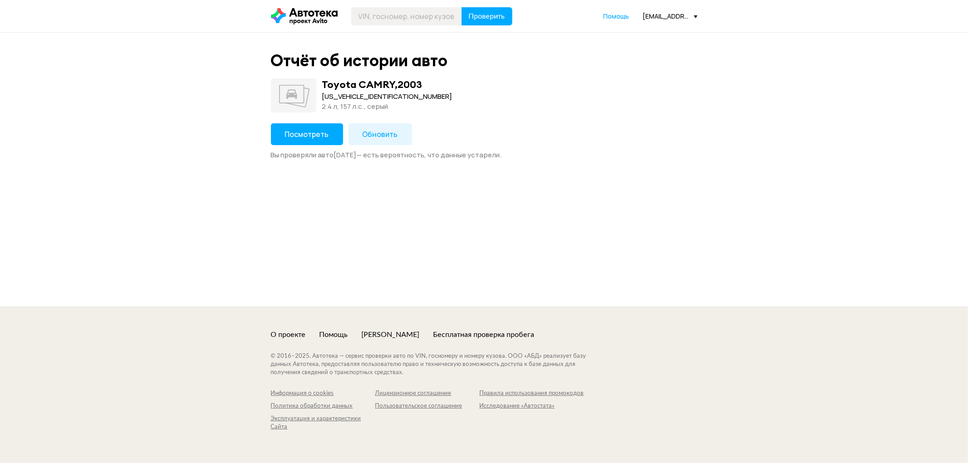
click at [300, 141] on button "Посмотреть" at bounding box center [307, 134] width 72 height 22
click at [317, 139] on span "Посмотреть" at bounding box center [307, 134] width 44 height 10
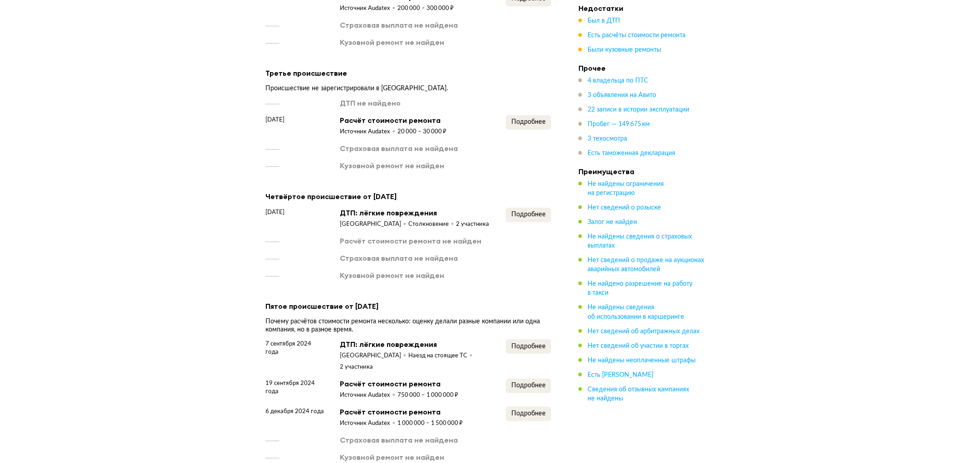
scroll to position [1462, 0]
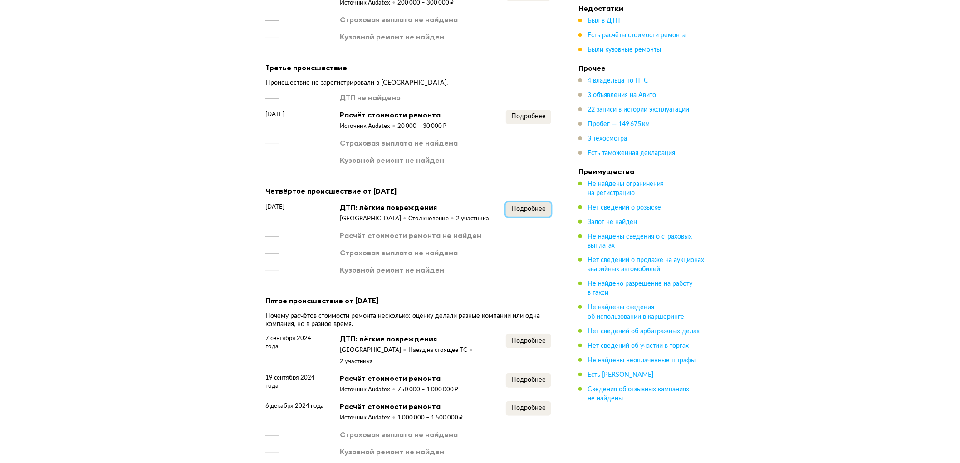
click at [546, 212] on button "Подробнее" at bounding box center [528, 209] width 45 height 15
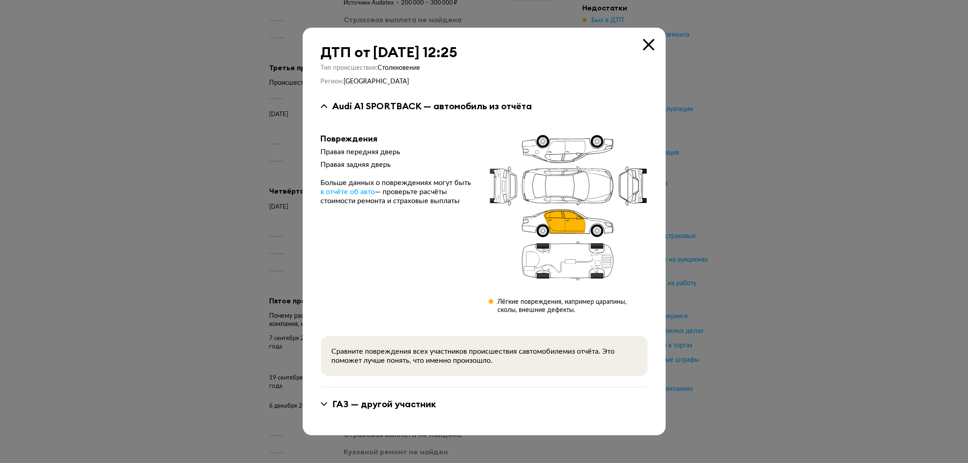
click at [645, 44] on icon at bounding box center [648, 44] width 11 height 11
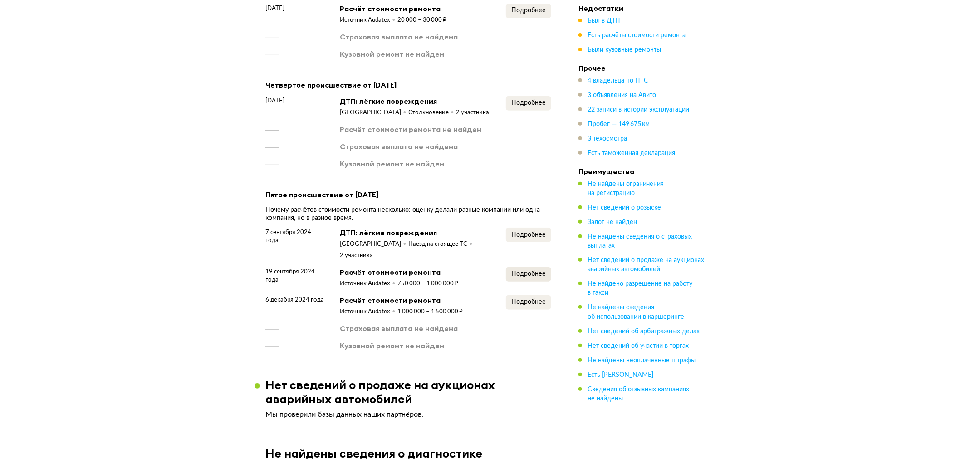
scroll to position [1614, 0]
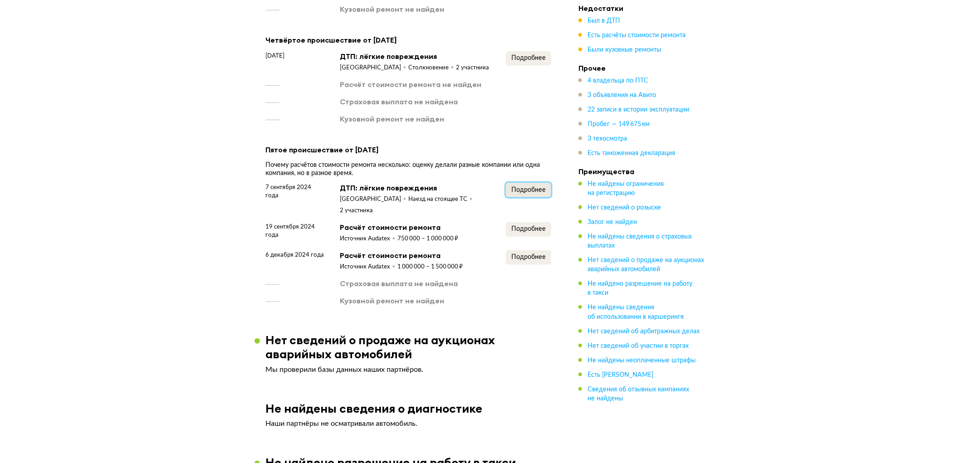
click at [536, 193] on span "Подробнее" at bounding box center [529, 190] width 34 height 6
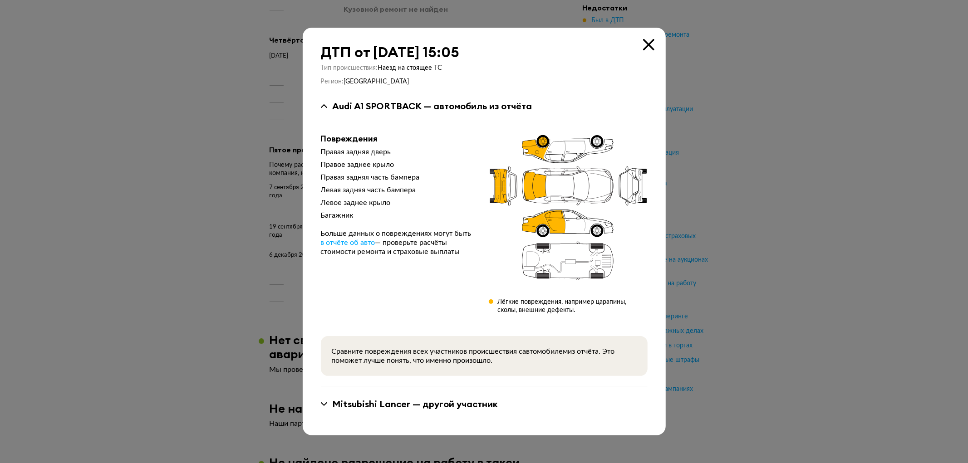
click at [643, 46] on icon at bounding box center [648, 44] width 11 height 11
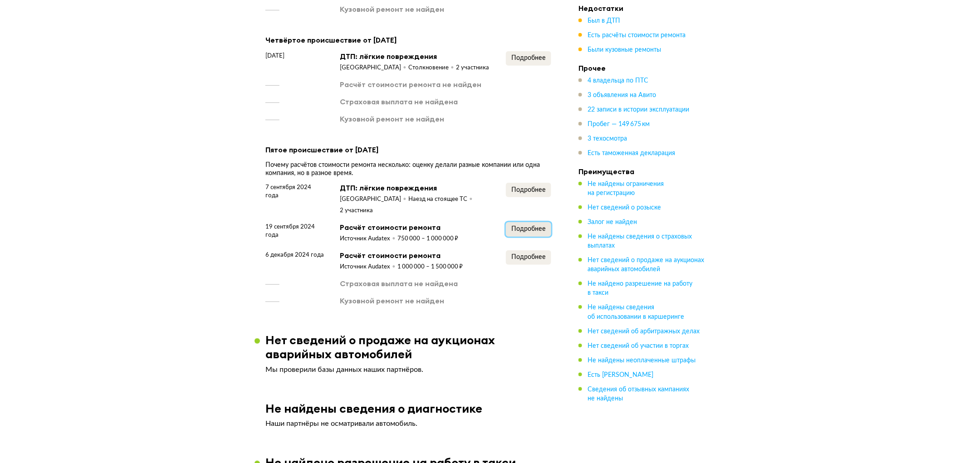
click at [520, 226] on span "Подробнее" at bounding box center [529, 229] width 34 height 6
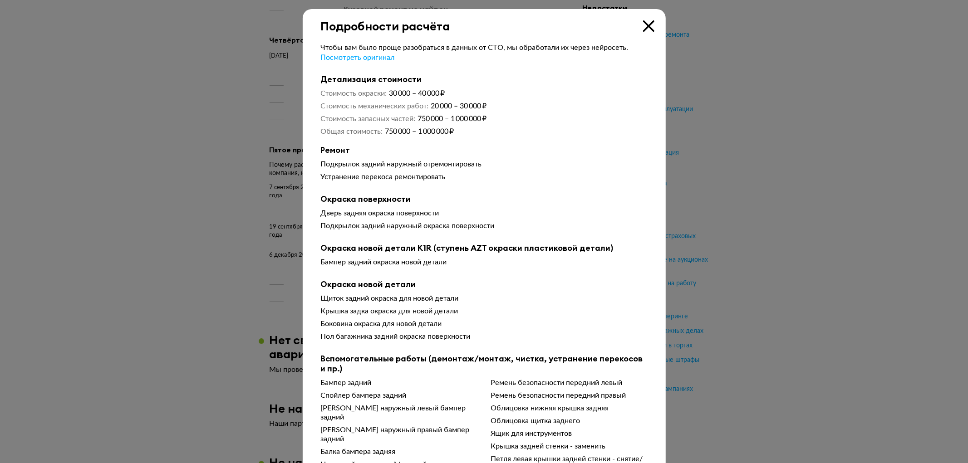
click at [643, 28] on icon at bounding box center [648, 25] width 11 height 11
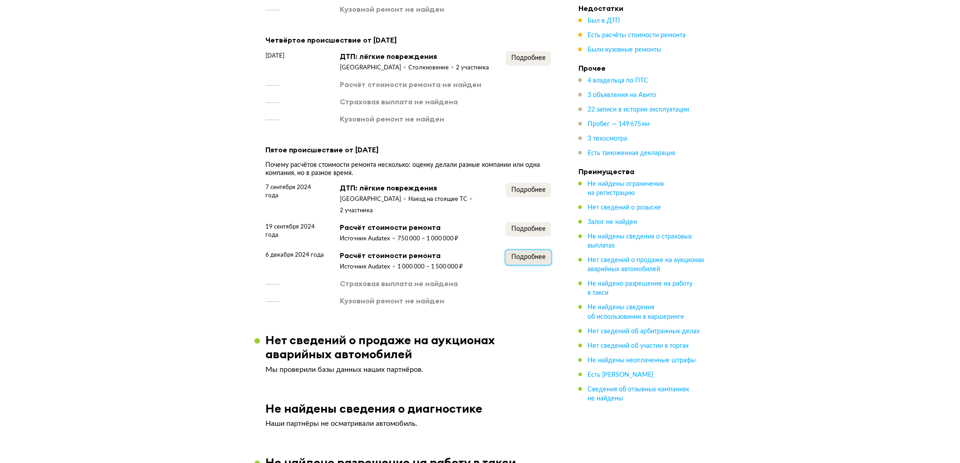
click at [551, 260] on button "Подробнее" at bounding box center [528, 258] width 45 height 15
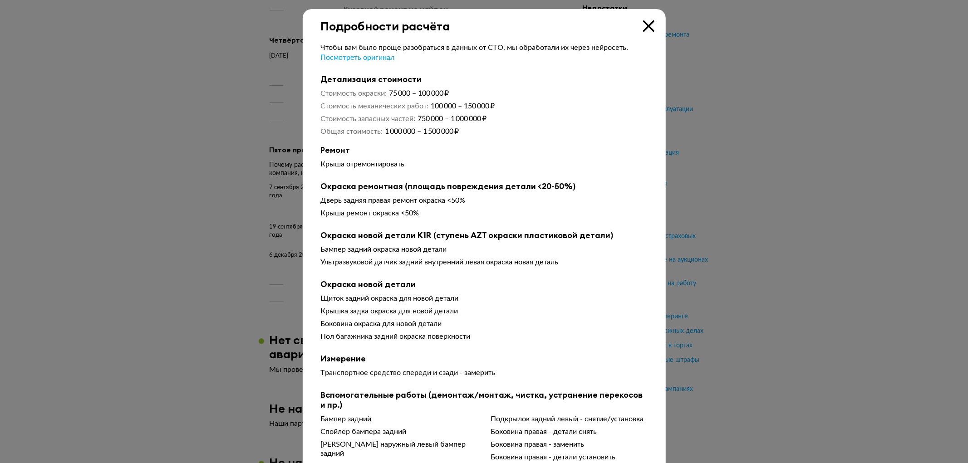
click at [643, 25] on icon at bounding box center [648, 25] width 11 height 11
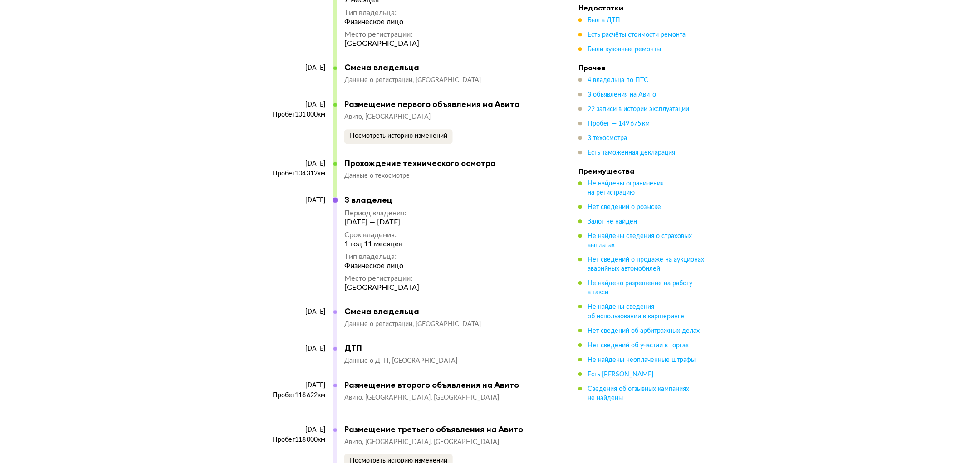
scroll to position [3984, 0]
